Goal: Task Accomplishment & Management: Use online tool/utility

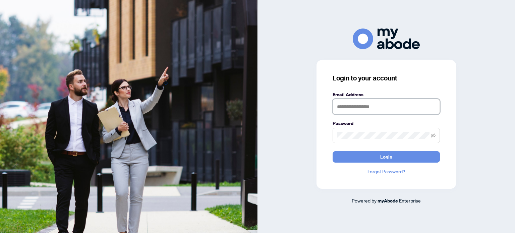
click at [357, 106] on input "text" at bounding box center [385, 106] width 107 height 15
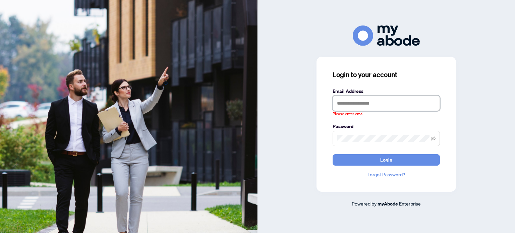
type input "**********"
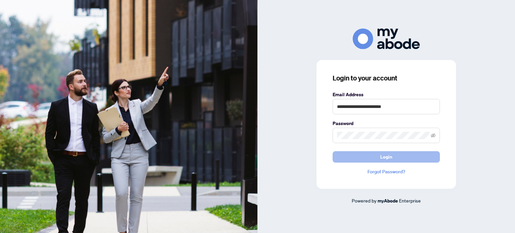
click at [402, 157] on button "Login" at bounding box center [385, 156] width 107 height 11
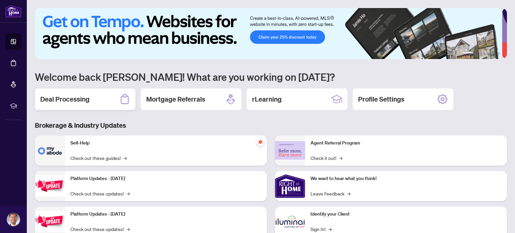
click at [75, 103] on h2 "Deal Processing" at bounding box center [64, 99] width 49 height 9
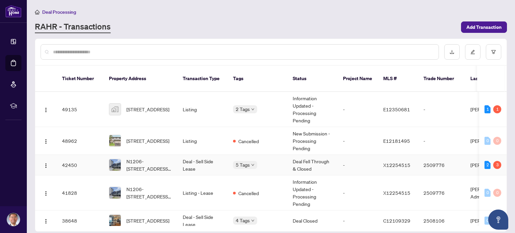
click at [187, 157] on td "Deal - Sell Side Lease" at bounding box center [202, 165] width 50 height 20
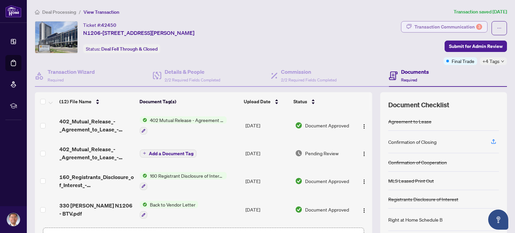
click at [417, 26] on div "Transaction Communication 3" at bounding box center [448, 26] width 68 height 11
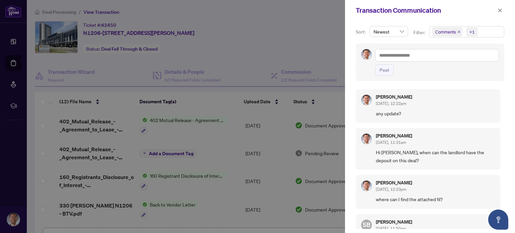
click at [293, 54] on div at bounding box center [257, 116] width 515 height 233
